Goal: Information Seeking & Learning: Learn about a topic

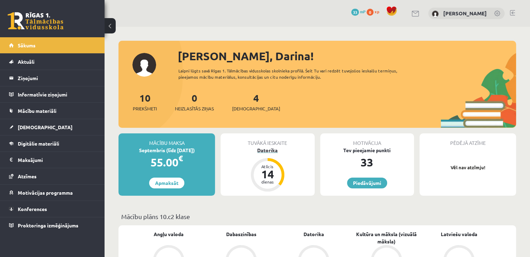
click at [280, 148] on div "Datorika" at bounding box center [267, 150] width 94 height 7
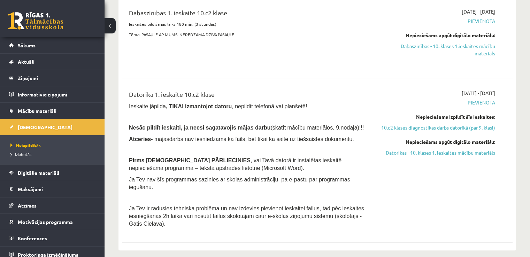
scroll to position [222, 0]
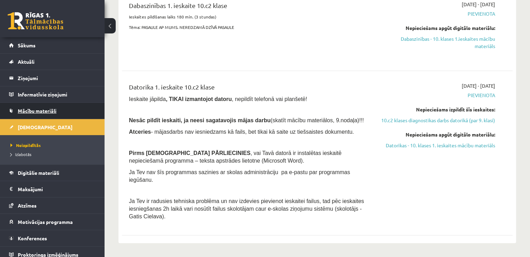
click at [62, 112] on link "Mācību materiāli" at bounding box center [52, 111] width 87 height 16
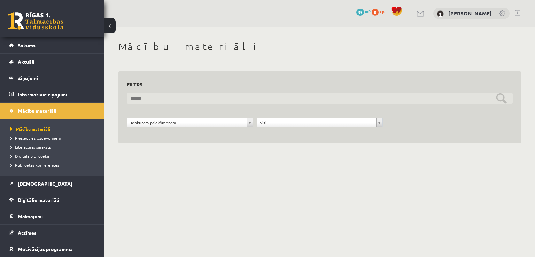
click at [500, 100] on input "text" at bounding box center [320, 98] width 386 height 11
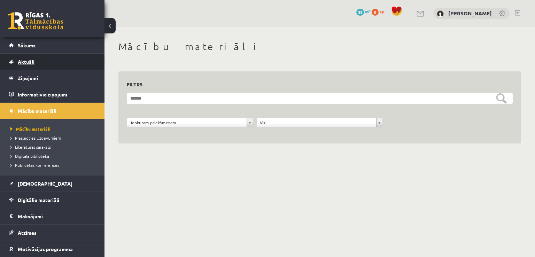
click at [68, 56] on link "Aktuāli" at bounding box center [52, 62] width 87 height 16
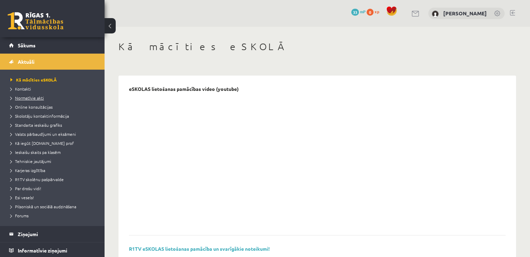
click at [42, 97] on span "Normatīvie akti" at bounding box center [26, 98] width 33 height 6
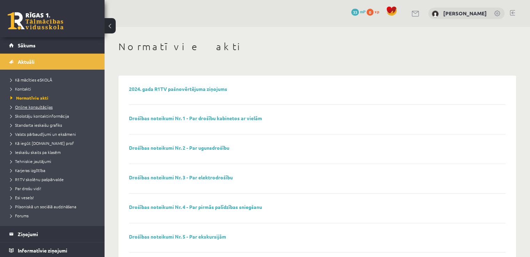
click at [39, 106] on span "Online konsultācijas" at bounding box center [31, 107] width 42 height 6
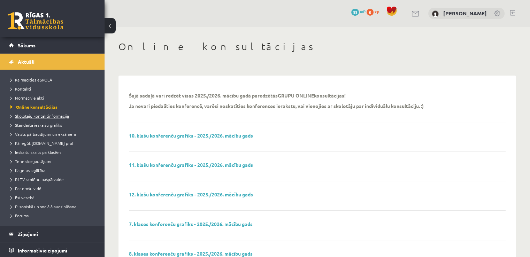
click at [37, 113] on span "Skolotāju kontaktinformācija" at bounding box center [39, 116] width 58 height 6
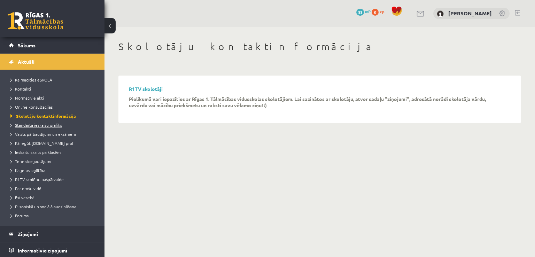
click at [35, 127] on link "Standarta ieskaišu grafiks" at bounding box center [53, 125] width 87 height 6
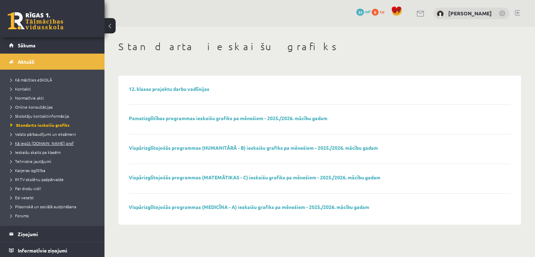
click at [39, 142] on span "Kā iegūt [DOMAIN_NAME] prof" at bounding box center [41, 143] width 63 height 6
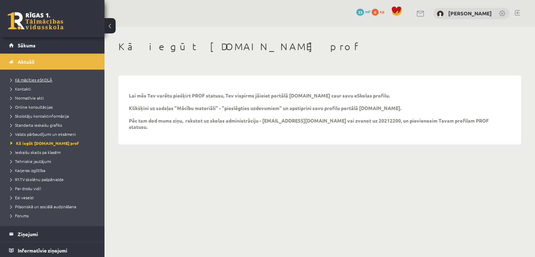
click at [47, 77] on span "Kā mācīties eSKOLĀ" at bounding box center [31, 80] width 42 height 6
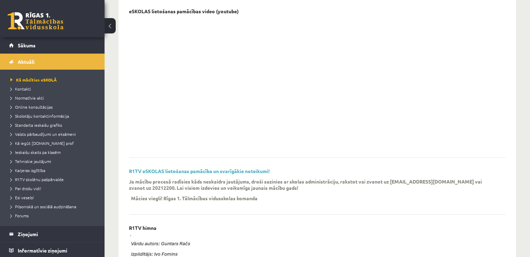
scroll to position [74, 0]
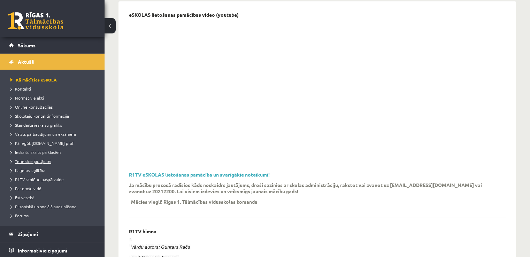
click at [49, 160] on span "Tehniskie jautājumi" at bounding box center [30, 161] width 41 height 6
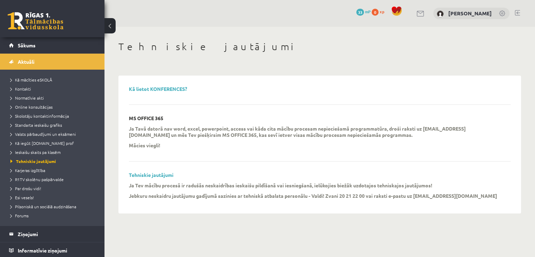
click at [265, 198] on p "Jebkuru neskaidru jautājumu gadījumā sazinies ar tehniskā atbalsta personālu - …" at bounding box center [226, 196] width 195 height 6
click at [38, 78] on span "Kā mācīties eSKOLĀ" at bounding box center [31, 80] width 42 height 6
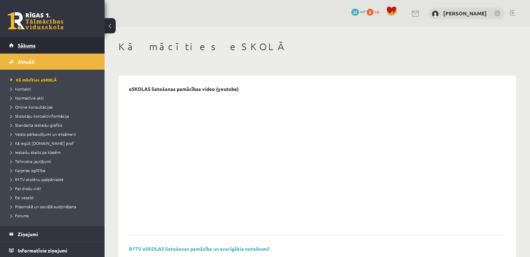
click at [20, 40] on link "Sākums" at bounding box center [52, 45] width 87 height 16
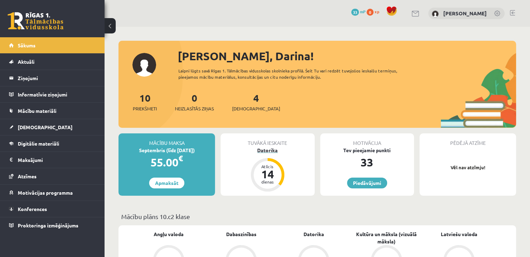
click at [270, 151] on div "Datorika" at bounding box center [267, 150] width 94 height 7
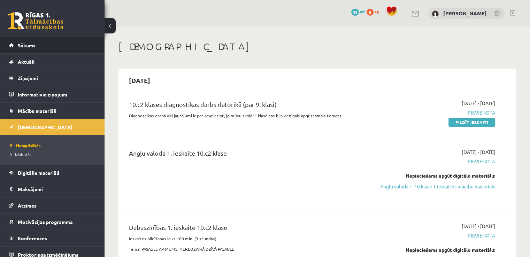
click at [40, 51] on link "Sākums" at bounding box center [52, 45] width 87 height 16
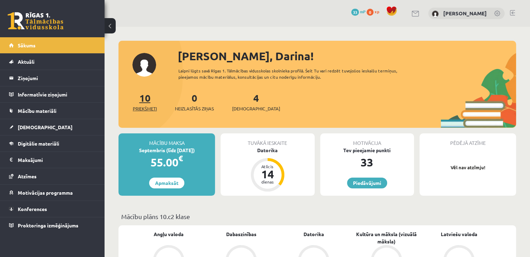
click at [142, 107] on span "Priekšmeti" at bounding box center [145, 108] width 24 height 7
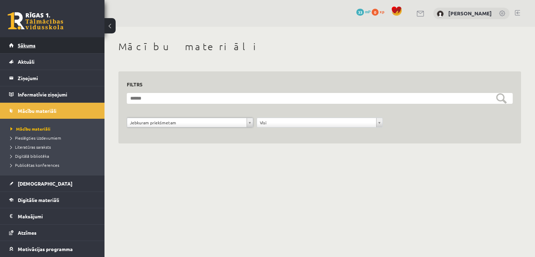
click at [25, 46] on span "Sākums" at bounding box center [27, 45] width 18 height 6
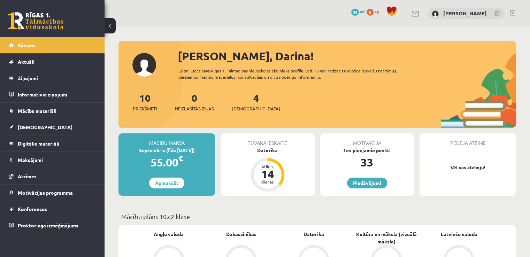
click at [248, 104] on div "4 Ieskaites" at bounding box center [256, 102] width 48 height 22
click at [247, 110] on span "[DEMOGRAPHIC_DATA]" at bounding box center [256, 108] width 48 height 7
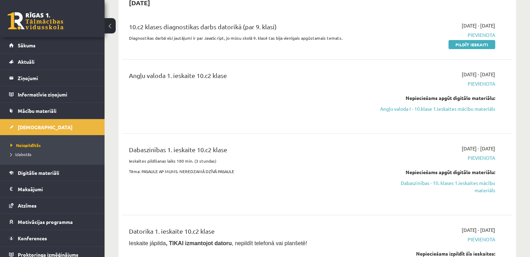
scroll to position [85, 0]
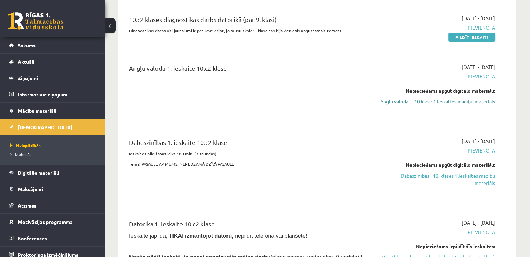
click at [441, 101] on link "Angļu valoda I - 10.klase 1.ieskaites mācību materiāls" at bounding box center [437, 101] width 115 height 7
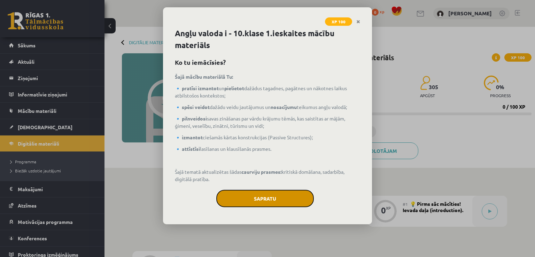
click at [247, 194] on button "Sapratu" at bounding box center [264, 198] width 97 height 17
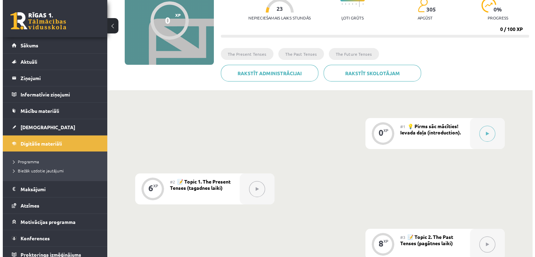
scroll to position [95, 0]
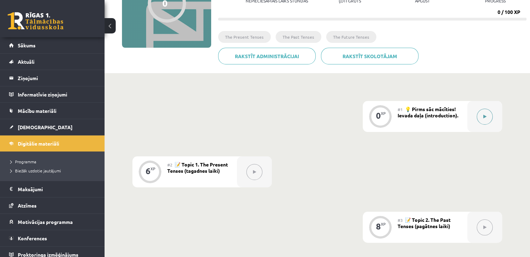
click at [482, 113] on button at bounding box center [484, 117] width 16 height 16
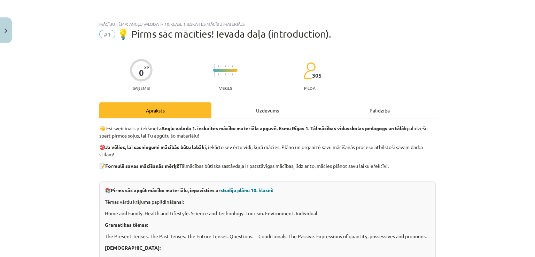
click at [237, 190] on span "studiju plānu 10. klasei:" at bounding box center [246, 190] width 53 height 6
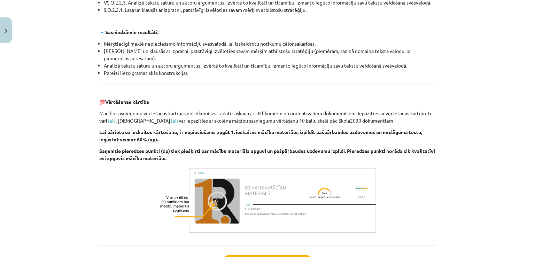
scroll to position [735, 0]
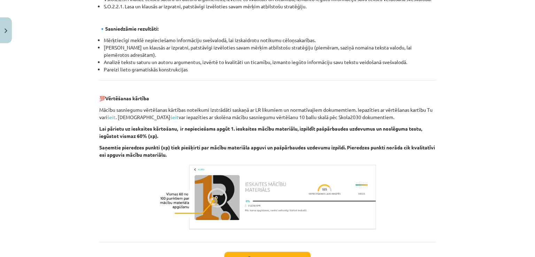
drag, startPoint x: 529, startPoint y: 187, endPoint x: 532, endPoint y: 195, distance: 8.2
click at [532, 195] on div "Mācību tēma: Angļu valoda i - 10.klase 1.ieskaites mācību materiāls #1 💡 Pirms …" at bounding box center [267, 128] width 535 height 257
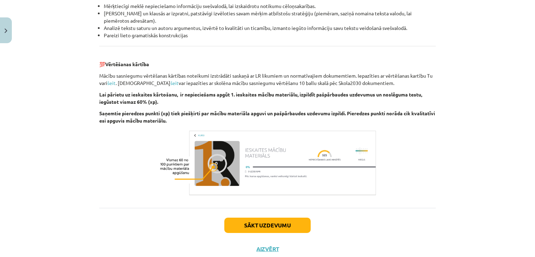
scroll to position [783, 0]
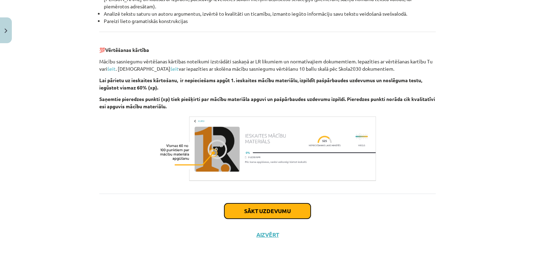
click at [267, 214] on button "Sākt uzdevumu" at bounding box center [267, 210] width 86 height 15
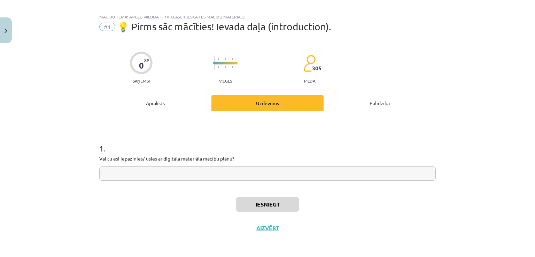
click at [200, 173] on input "text" at bounding box center [267, 173] width 336 height 14
click at [280, 208] on button "Iesniegt" at bounding box center [267, 204] width 63 height 15
click at [215, 177] on input "**" at bounding box center [267, 173] width 336 height 14
type input "*"
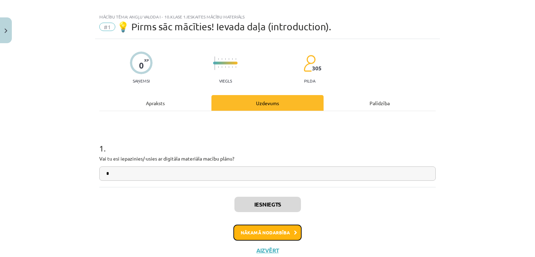
click at [246, 234] on button "Nākamā nodarbība" at bounding box center [267, 233] width 68 height 16
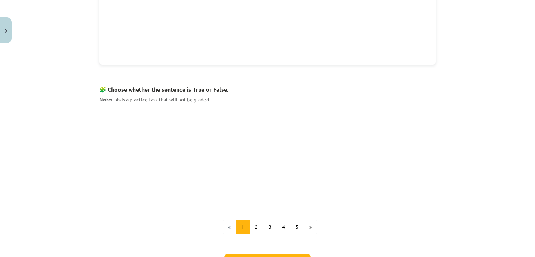
scroll to position [391, 0]
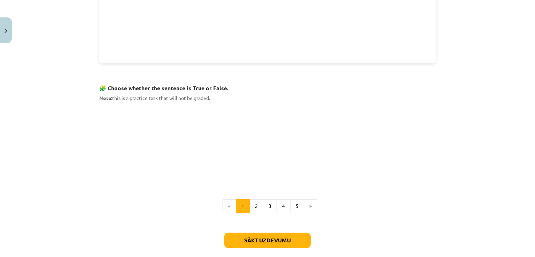
click at [252, 202] on button "2" at bounding box center [256, 206] width 14 height 14
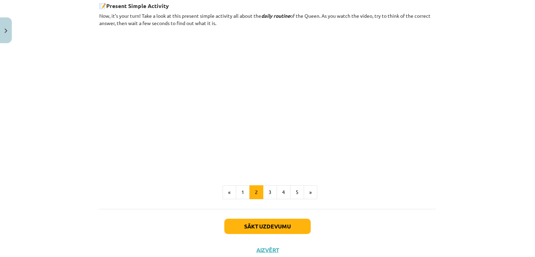
scroll to position [419, 0]
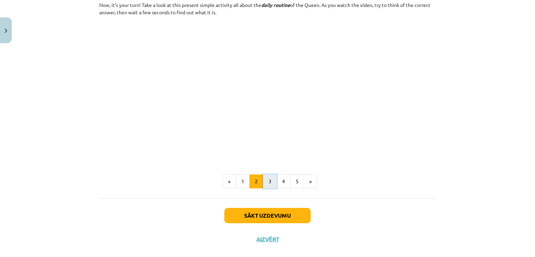
click at [267, 178] on button "3" at bounding box center [270, 181] width 14 height 14
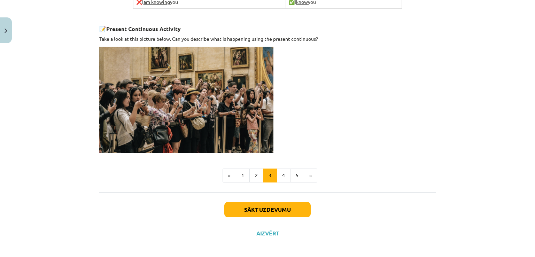
scroll to position [481, 0]
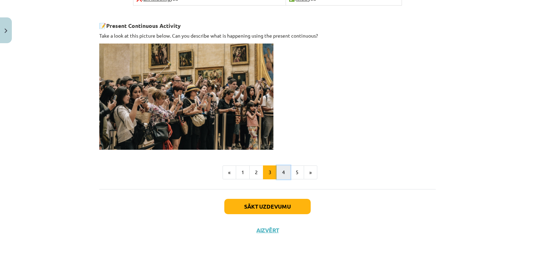
click at [284, 168] on button "4" at bounding box center [283, 172] width 14 height 14
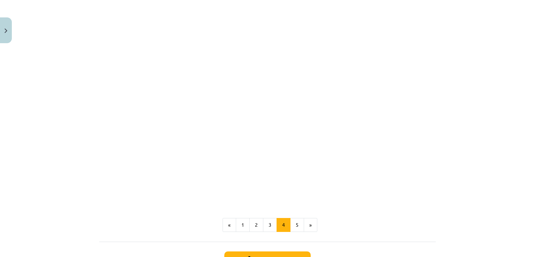
scroll to position [616, 0]
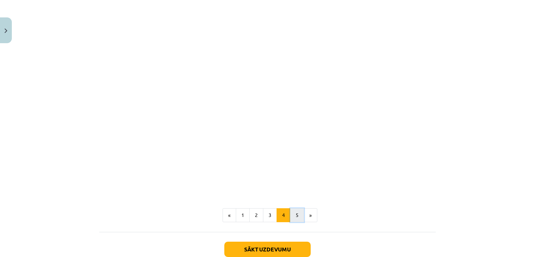
click at [290, 208] on button "5" at bounding box center [297, 215] width 14 height 14
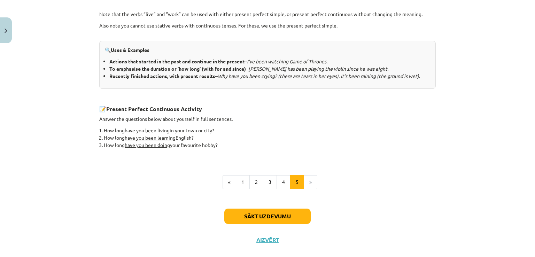
scroll to position [293, 0]
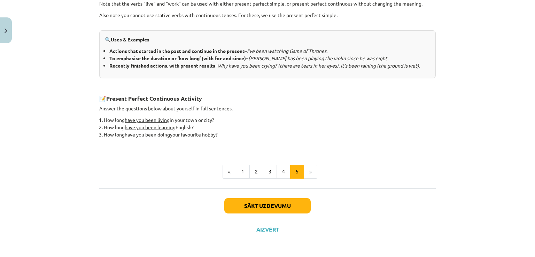
click at [306, 169] on li "»" at bounding box center [310, 172] width 13 height 14
click at [287, 208] on button "Sākt uzdevumu" at bounding box center [267, 205] width 86 height 15
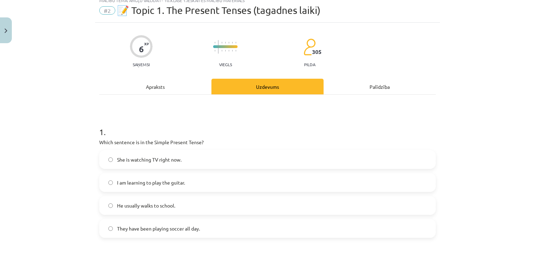
scroll to position [17, 0]
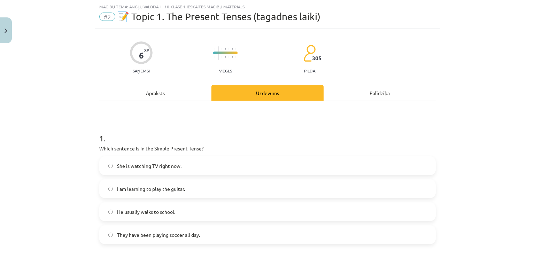
click at [162, 218] on label "He usually walks to school." at bounding box center [267, 211] width 335 height 17
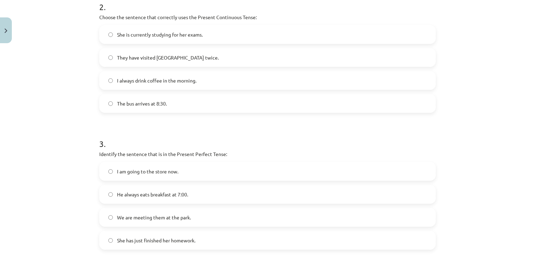
scroll to position [311, 0]
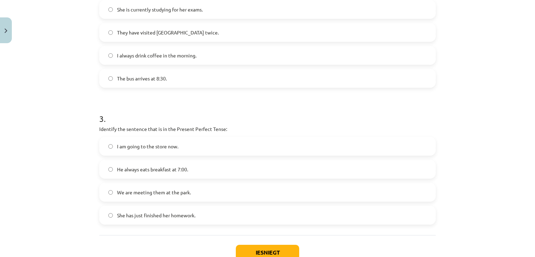
click at [150, 212] on span "She has just finished her homework." at bounding box center [156, 215] width 78 height 7
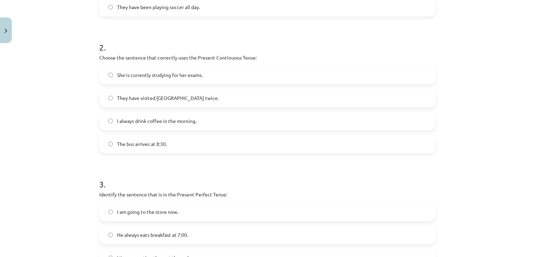
scroll to position [235, 0]
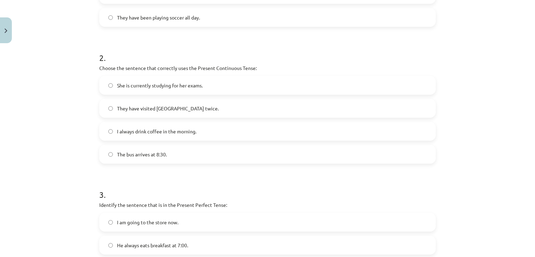
click at [293, 85] on label "She is currently studying for her exams." at bounding box center [267, 85] width 335 height 17
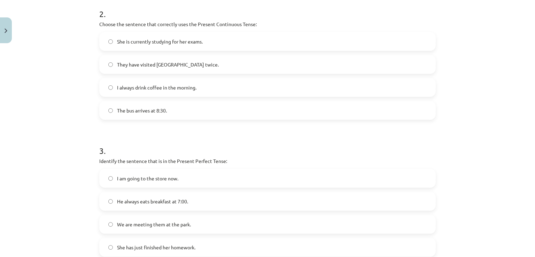
scroll to position [359, 0]
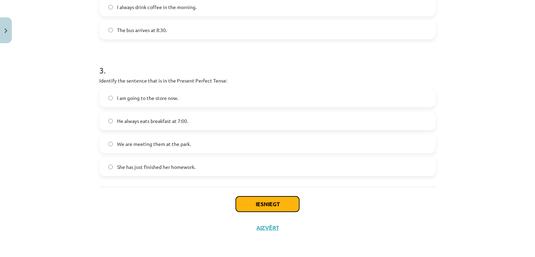
click at [271, 203] on button "Iesniegt" at bounding box center [267, 203] width 63 height 15
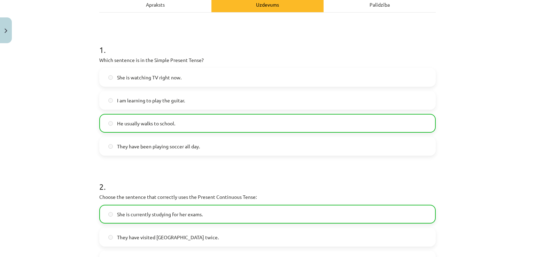
scroll to position [381, 0]
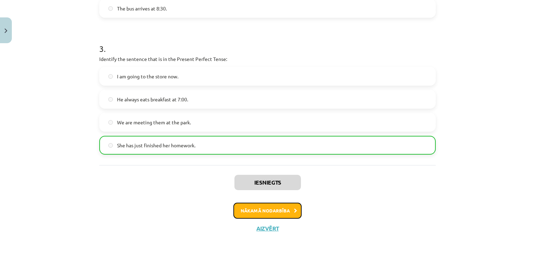
click at [281, 216] on button "Nākamā nodarbība" at bounding box center [267, 211] width 68 height 16
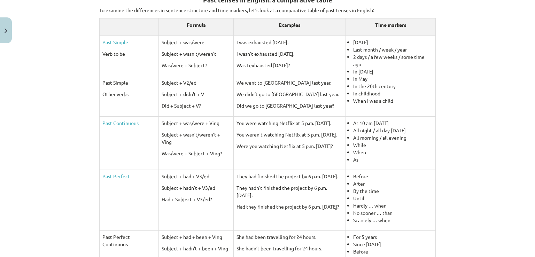
scroll to position [332, 0]
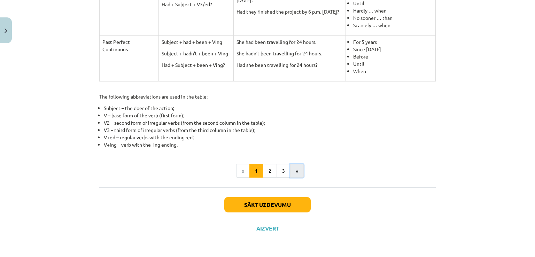
click at [295, 172] on button "»" at bounding box center [297, 171] width 14 height 14
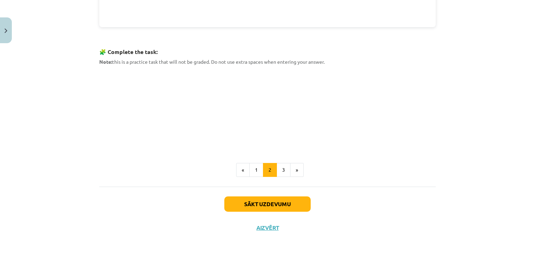
scroll to position [313, 0]
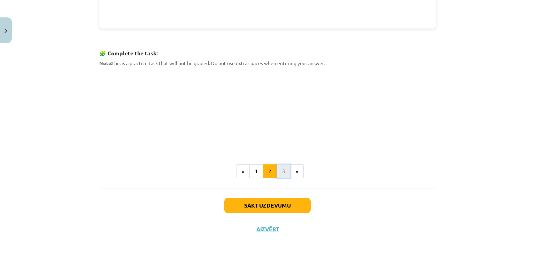
click at [281, 173] on button "3" at bounding box center [283, 171] width 14 height 14
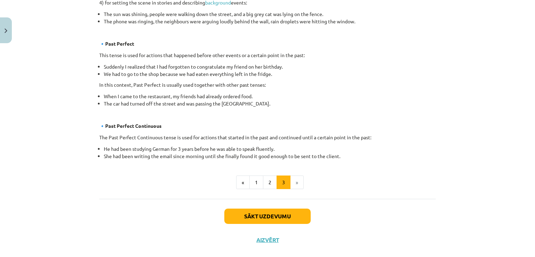
scroll to position [394, 0]
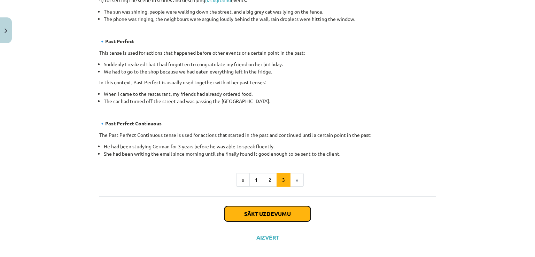
click at [264, 212] on button "Sākt uzdevumu" at bounding box center [267, 213] width 86 height 15
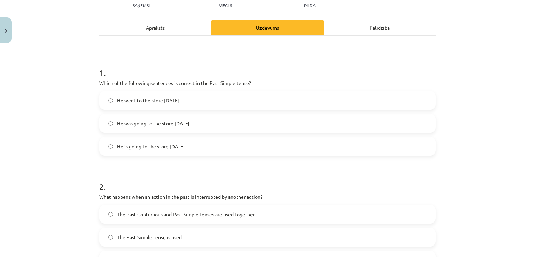
scroll to position [88, 0]
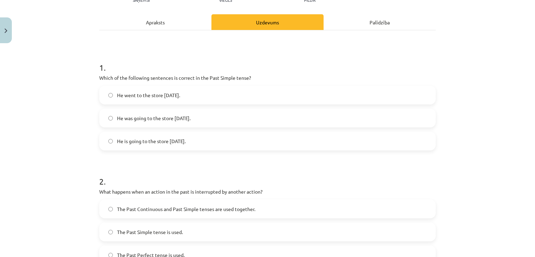
click at [338, 94] on label "He went to the store yesterday." at bounding box center [267, 94] width 335 height 17
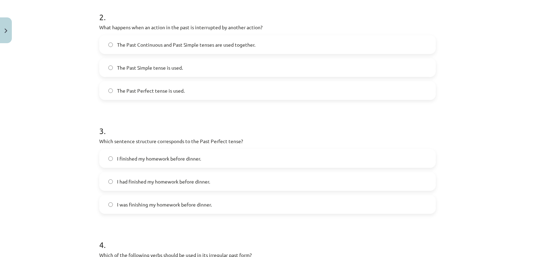
scroll to position [254, 0]
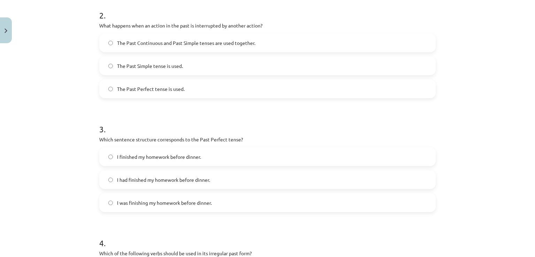
click at [375, 46] on label "The Past Continuous and Past Simple tenses are used together." at bounding box center [267, 42] width 335 height 17
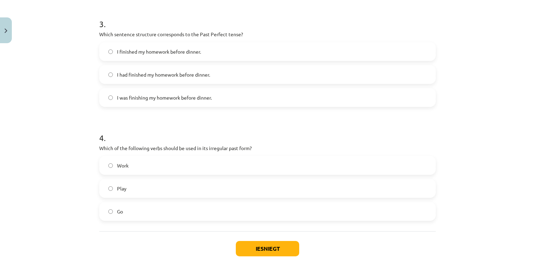
scroll to position [362, 0]
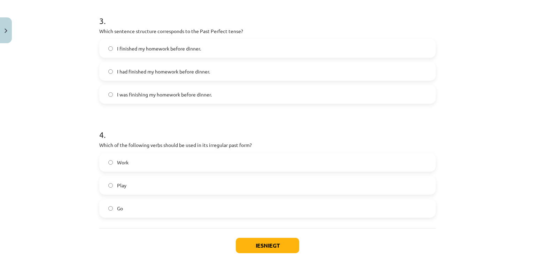
click at [155, 74] on span "I had finished my homework before dinner." at bounding box center [163, 71] width 93 height 7
click at [120, 213] on label "Go" at bounding box center [267, 208] width 335 height 17
click at [261, 245] on button "Iesniegt" at bounding box center [267, 245] width 63 height 15
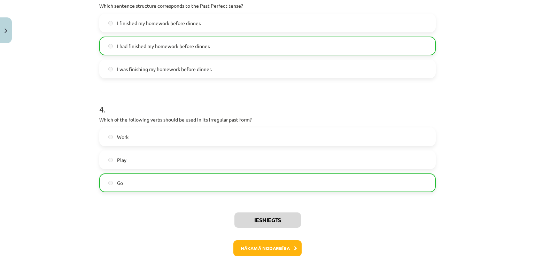
scroll to position [426, 0]
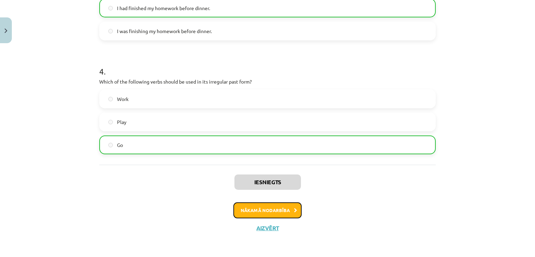
click at [285, 210] on button "Nākamā nodarbība" at bounding box center [267, 210] width 68 height 16
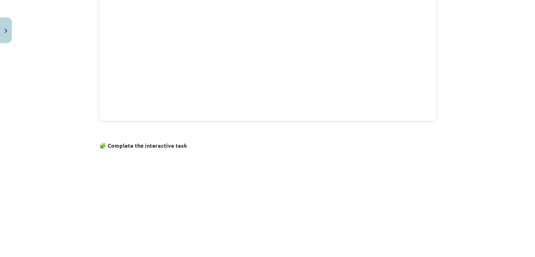
scroll to position [17, 0]
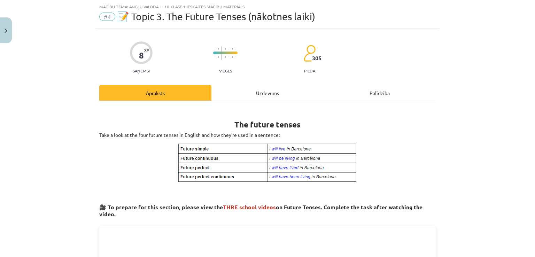
click at [105, 16] on span "#4" at bounding box center [107, 17] width 16 height 8
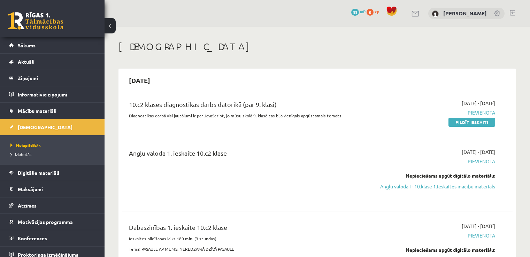
scroll to position [85, 0]
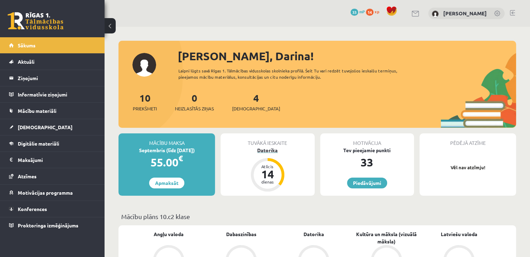
click at [266, 148] on div "Datorika" at bounding box center [267, 150] width 94 height 7
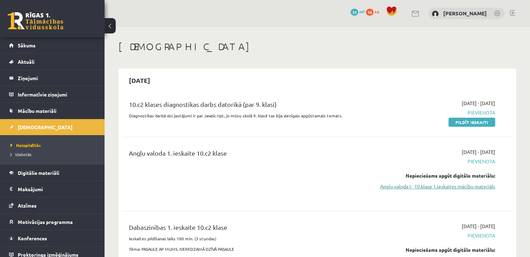
click at [478, 186] on link "Angļu valoda I - 10.klase 1.ieskaites mācību materiāls" at bounding box center [437, 186] width 115 height 7
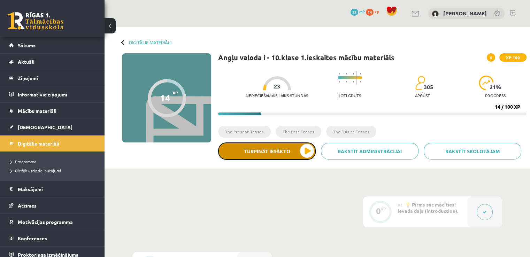
click at [307, 145] on button "Turpināt iesākto" at bounding box center [266, 150] width 97 height 17
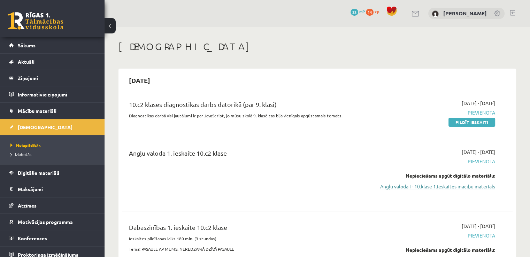
click at [464, 188] on link "Angļu valoda I - 10.klase 1.ieskaites mācību materiāls" at bounding box center [437, 186] width 115 height 7
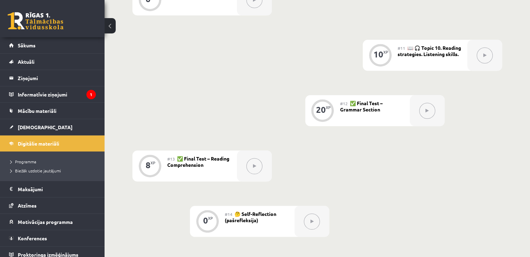
scroll to position [812, 0]
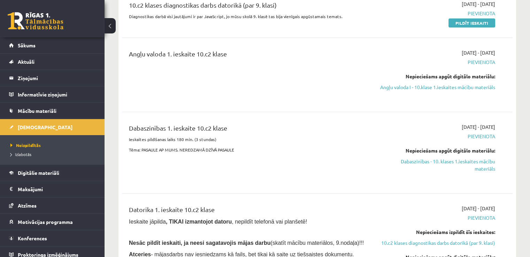
scroll to position [114, 0]
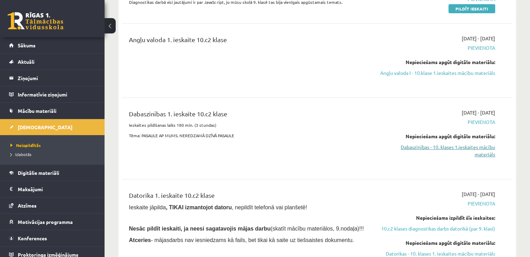
click at [431, 154] on link "Dabaszinības - 10. klases 1.ieskaites mācību materiāls" at bounding box center [437, 150] width 115 height 15
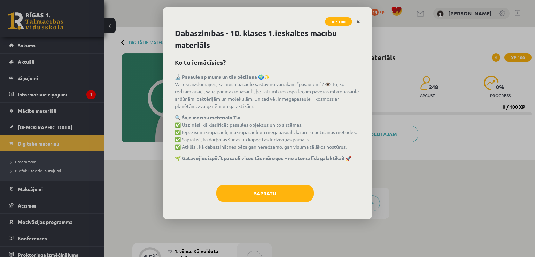
click at [355, 21] on link "Close" at bounding box center [358, 22] width 12 height 14
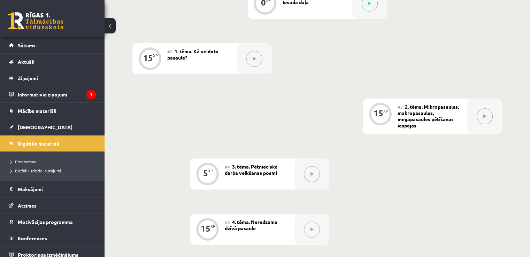
scroll to position [420, 0]
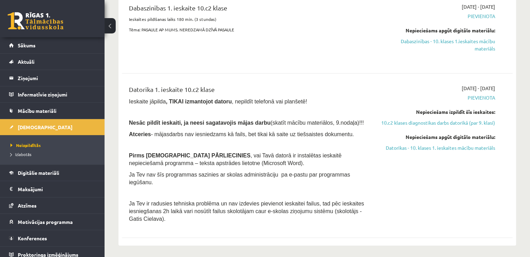
scroll to position [227, 0]
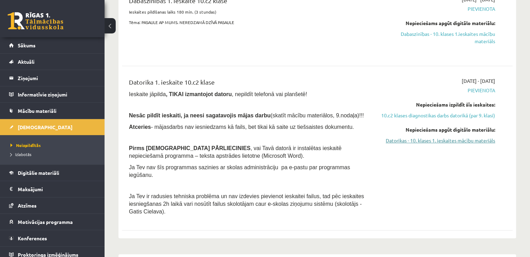
click at [463, 144] on link "Datorikas - 10. klases 1. ieskaites mācību materiāls" at bounding box center [437, 140] width 115 height 7
click at [404, 144] on link "Datorikas - 10. klases 1. ieskaites mācību materiāls" at bounding box center [437, 140] width 115 height 7
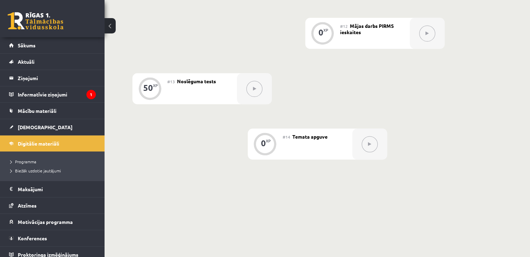
scroll to position [828, 0]
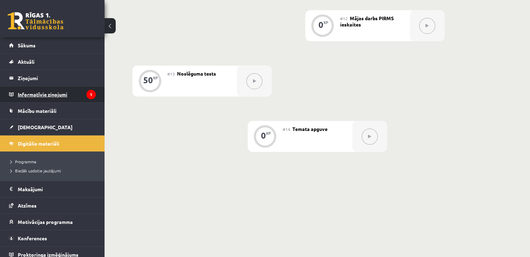
click at [63, 88] on legend "Informatīvie ziņojumi 1" at bounding box center [57, 94] width 78 height 16
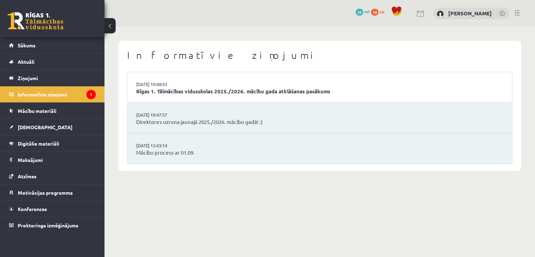
click at [190, 85] on li "02.09.2025 10:48:43 Rīgas 1. Tālmācības vidusskolas 2025./2026. mācību gada atk…" at bounding box center [319, 87] width 384 height 31
drag, startPoint x: 144, startPoint y: 96, endPoint x: 148, endPoint y: 93, distance: 4.9
click at [148, 93] on li "02.09.2025 10:48:43 Rīgas 1. Tālmācības vidusskolas 2025./2026. mācību gada atk…" at bounding box center [319, 87] width 384 height 31
click at [148, 93] on link "Rīgas 1. Tālmācības vidusskolas 2025./2026. mācību gada atklāšanas pasākums" at bounding box center [319, 91] width 367 height 8
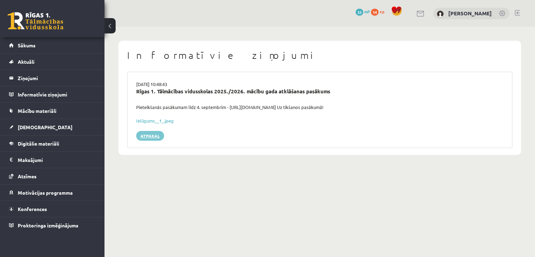
click at [142, 134] on link "Atpakaļ" at bounding box center [150, 136] width 28 height 10
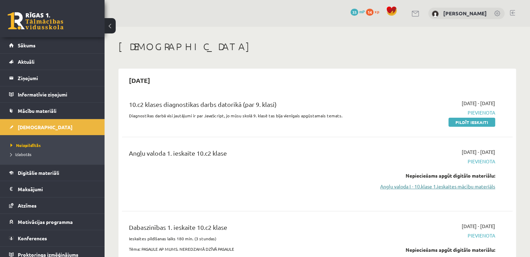
click at [466, 188] on link "Angļu valoda I - 10.klase 1.ieskaites mācību materiāls" at bounding box center [437, 186] width 115 height 7
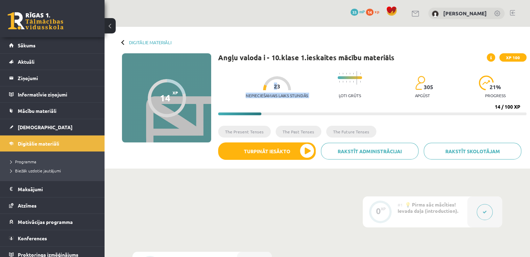
drag, startPoint x: 262, startPoint y: 89, endPoint x: 273, endPoint y: 87, distance: 11.6
click at [273, 87] on div "Nepieciešamais laiks stundās 23" at bounding box center [276, 89] width 62 height 26
click at [274, 87] on span "23" at bounding box center [277, 86] width 6 height 6
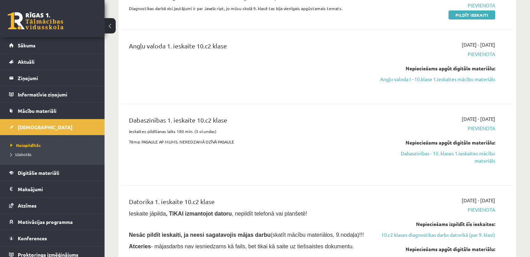
scroll to position [122, 0]
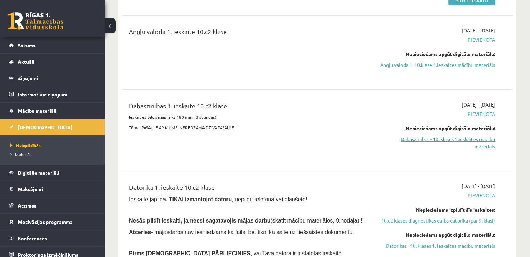
click at [451, 144] on link "Dabaszinības - 10. klases 1.ieskaites mācību materiāls" at bounding box center [437, 142] width 115 height 15
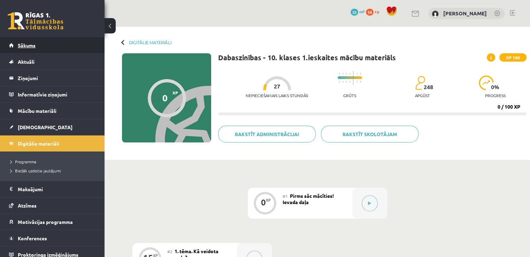
click at [33, 44] on span "Sākums" at bounding box center [27, 45] width 18 height 6
